Goal: Browse casually

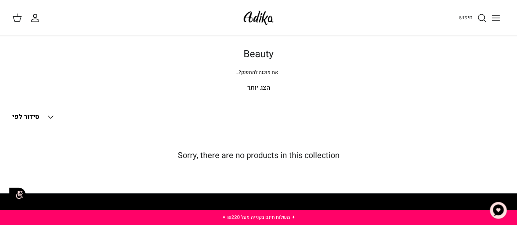
click at [257, 85] on p "הצג יותר" at bounding box center [258, 88] width 493 height 11
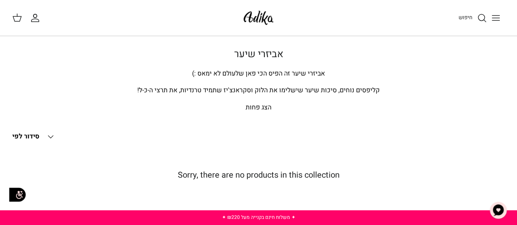
click at [497, 13] on icon "Toggle menu" at bounding box center [496, 18] width 10 height 10
